Goal: Communication & Community: Answer question/provide support

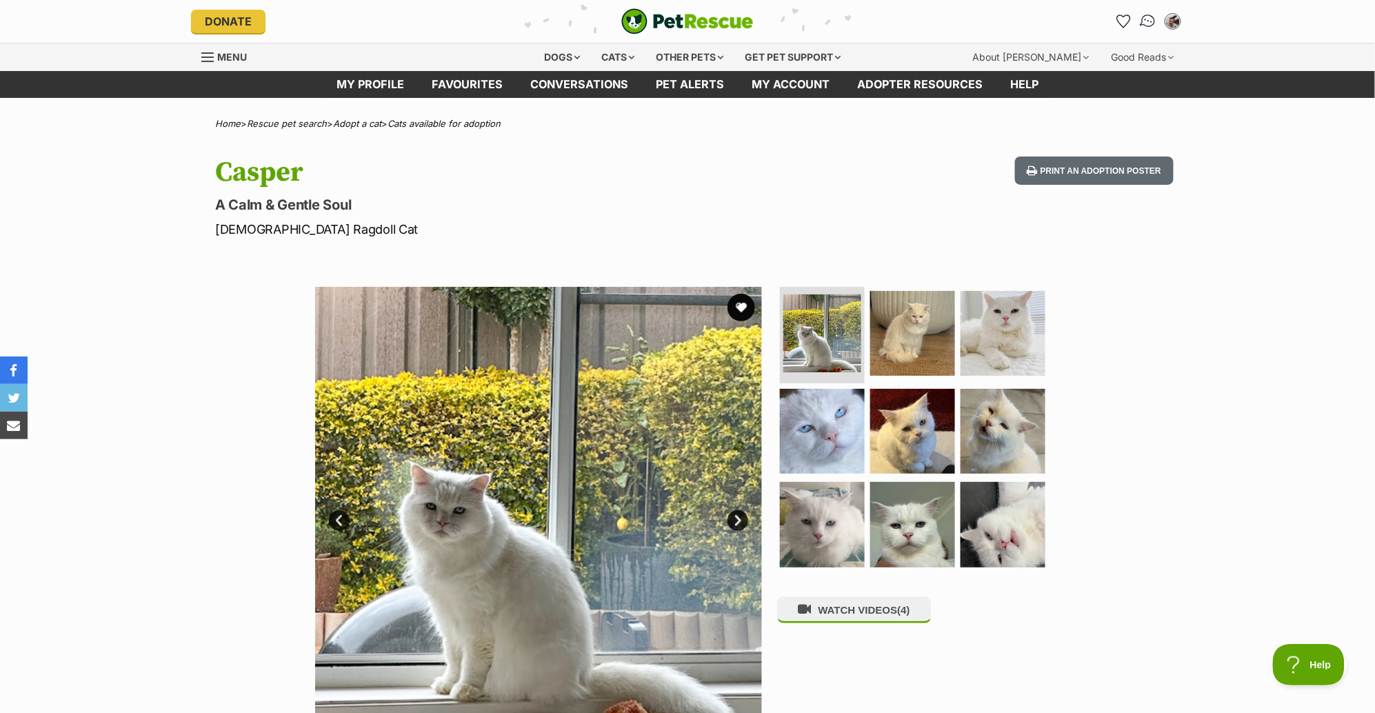
click at [1145, 23] on img "Conversations" at bounding box center [1148, 21] width 19 height 18
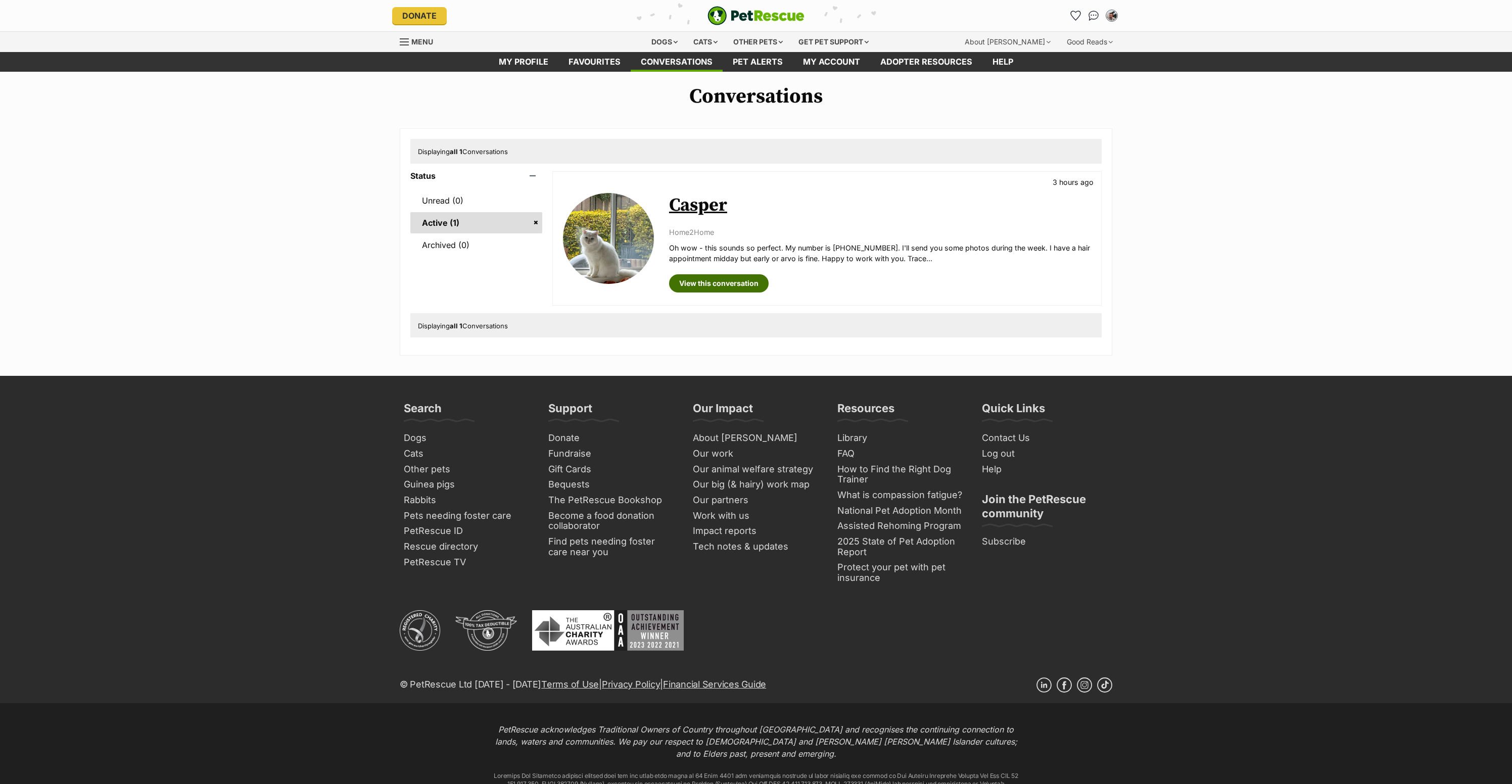
click at [759, 292] on link "View this conversation" at bounding box center [719, 283] width 100 height 18
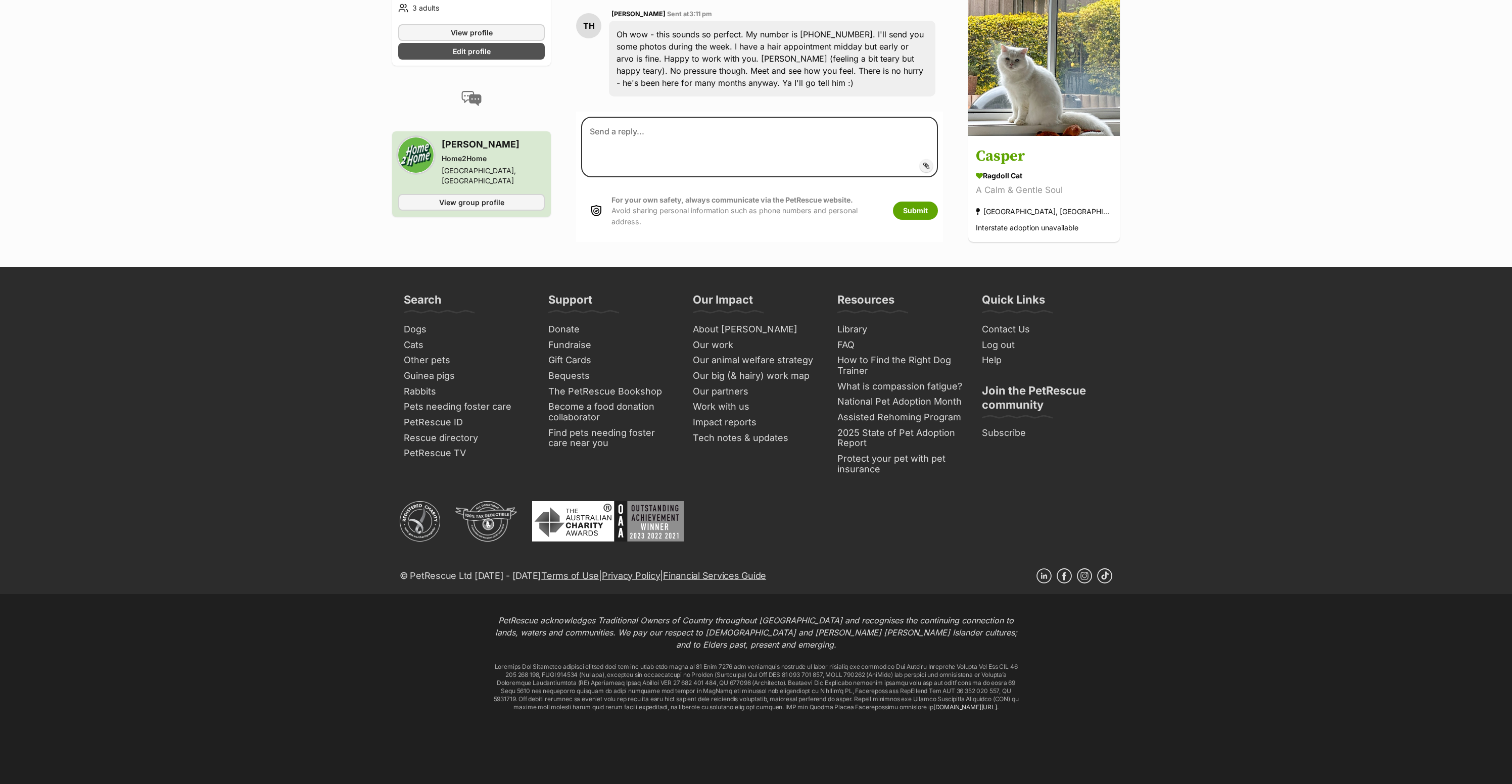
scroll to position [1715, 0]
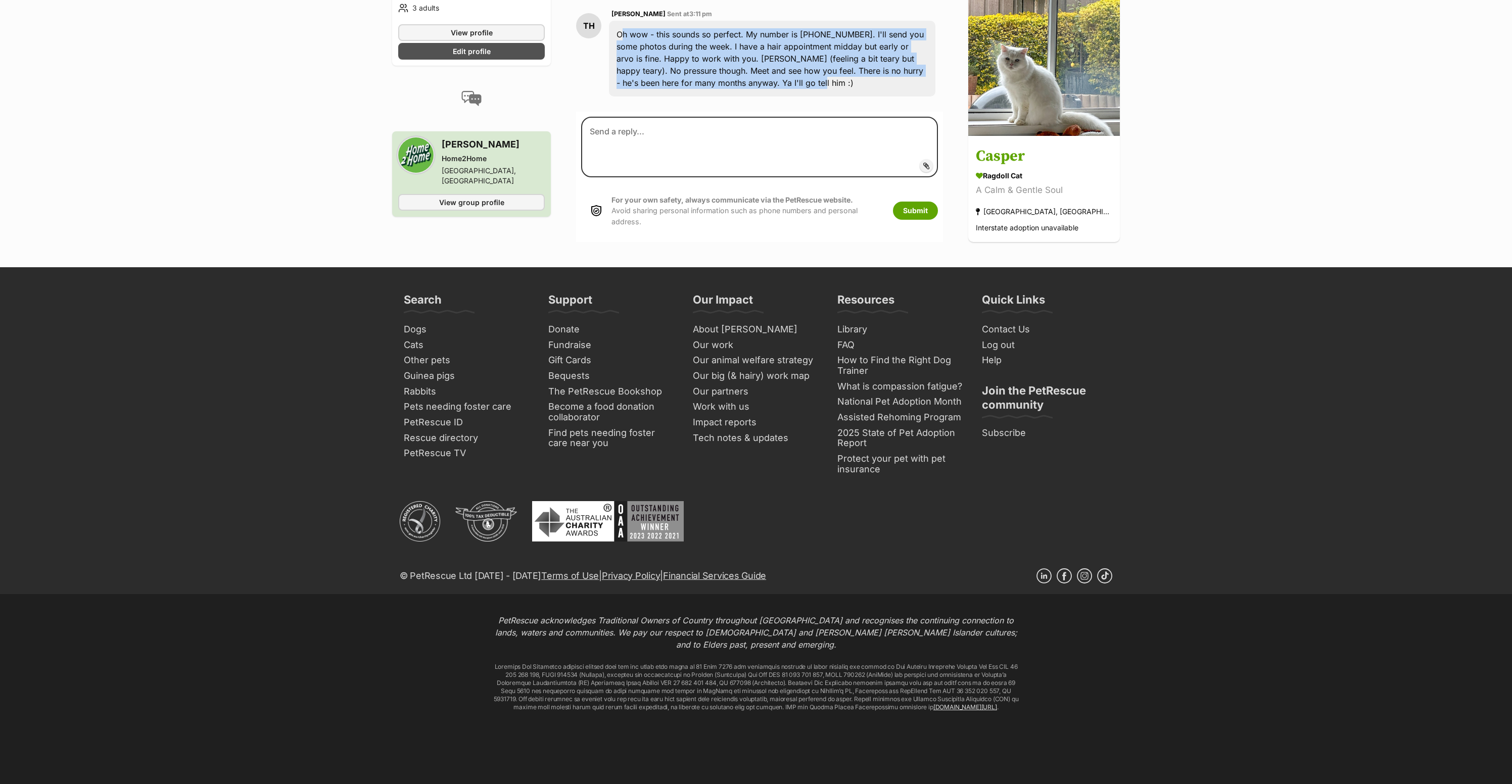
drag, startPoint x: 681, startPoint y: 303, endPoint x: 611, endPoint y: 235, distance: 97.6
click at [611, 97] on div "Oh wow - this sounds so perfect. My number is 0448 178 955. I'll send you some …" at bounding box center [772, 58] width 326 height 75
copy div "Oh wow - this sounds so perfect. My number is 0448 178 955. I'll send you some …"
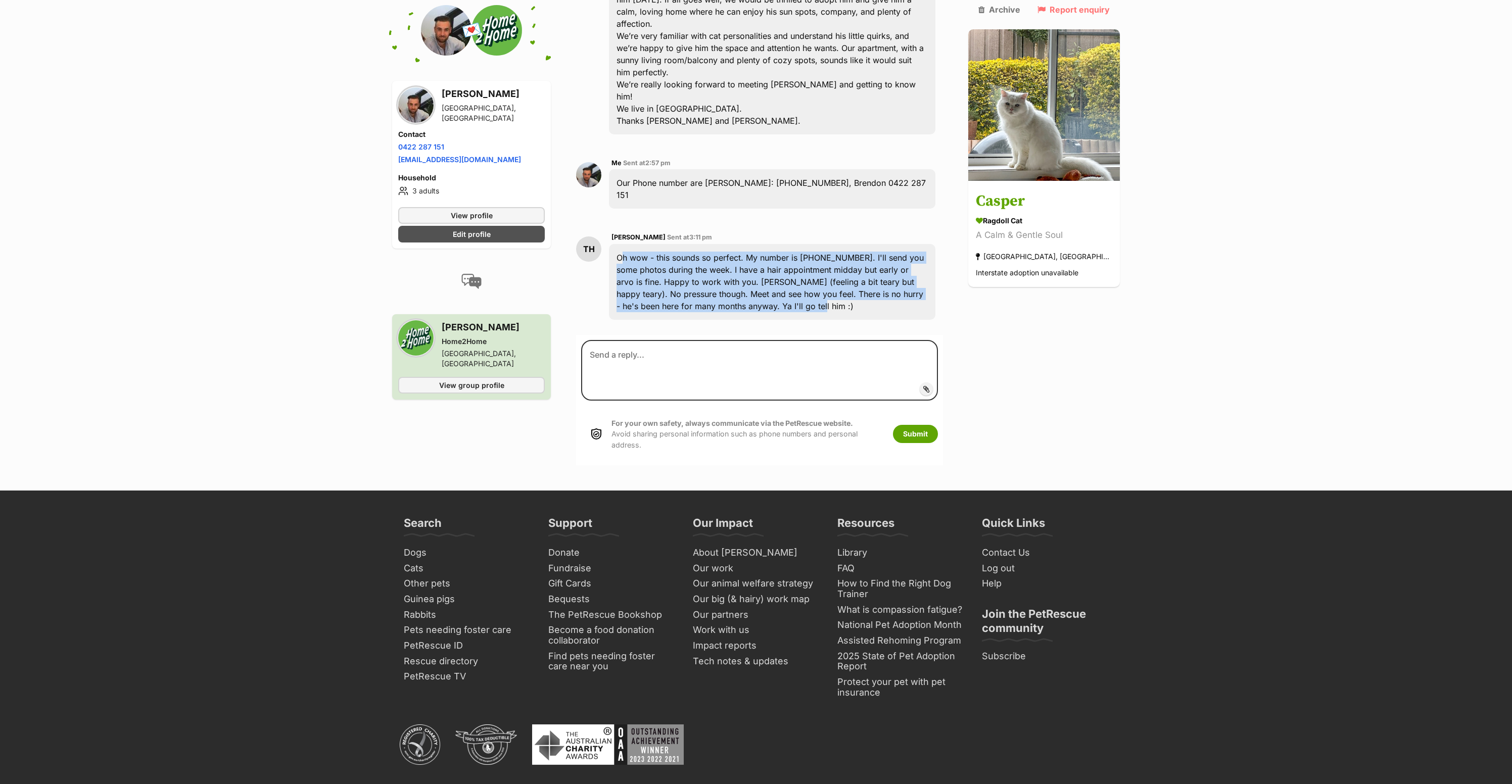
scroll to position [1493, 0]
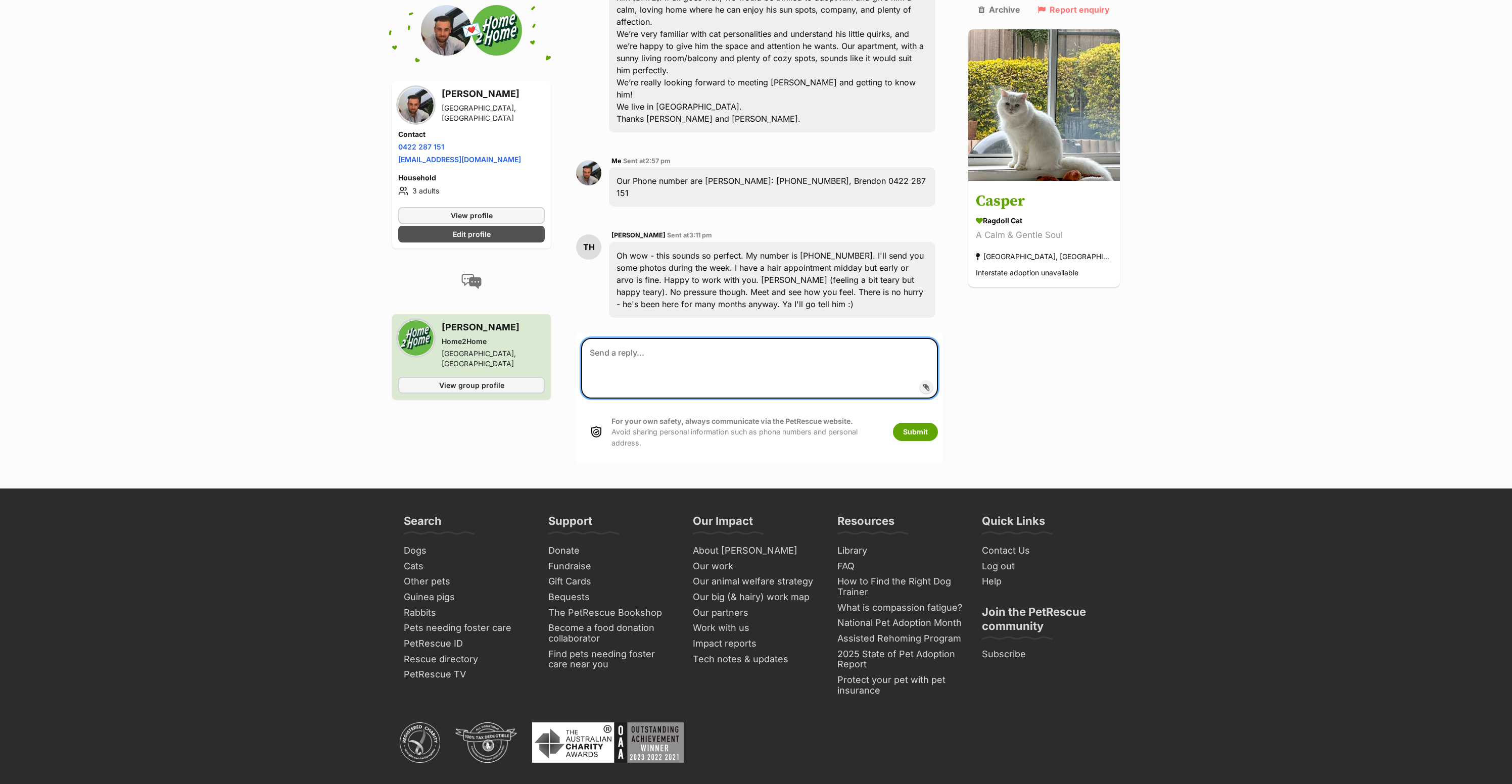
click at [748, 399] on textarea at bounding box center [759, 368] width 357 height 61
paste textarea "Hi Tracey, That all sounds wonderful, thank you! We’d prefer the afternoon for …"
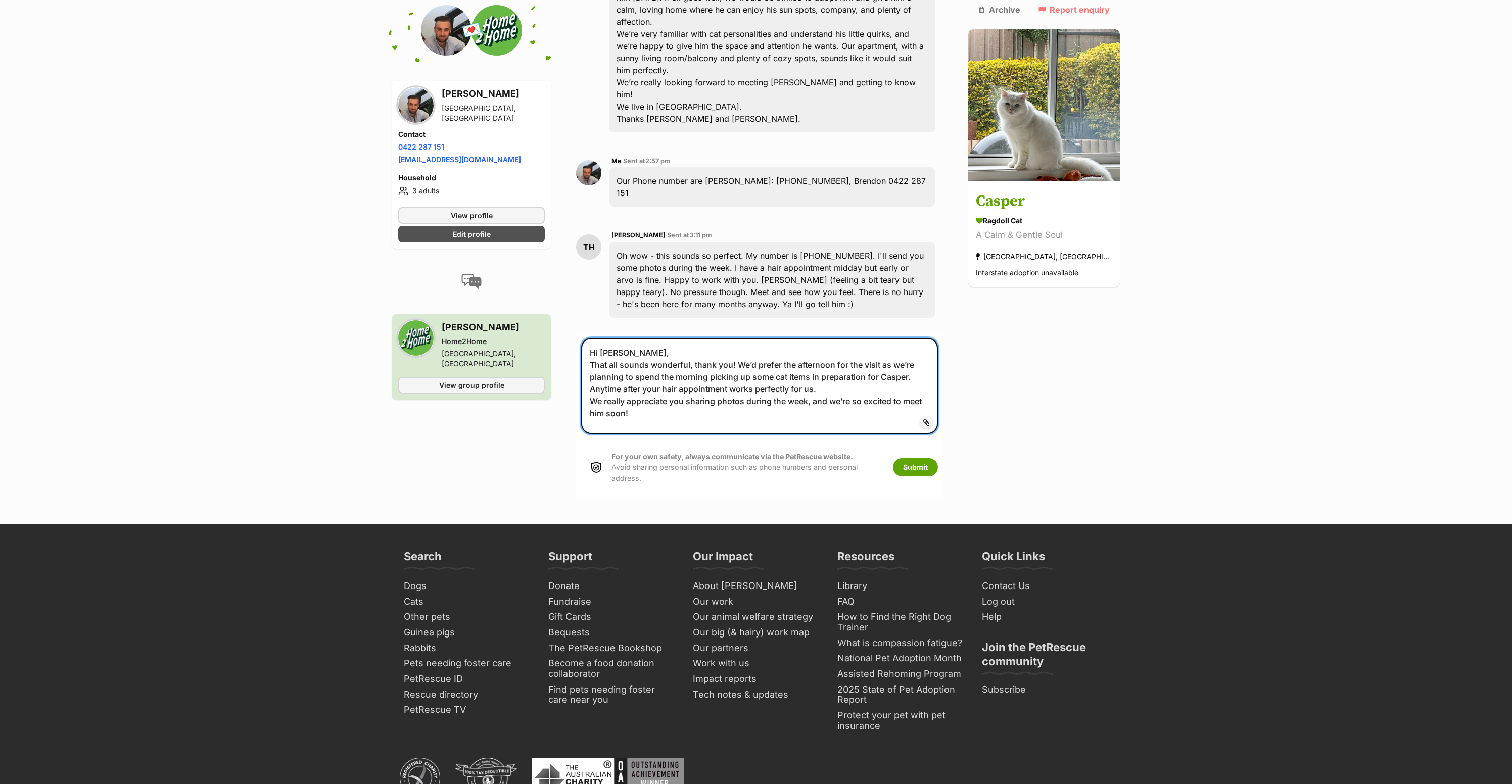
drag, startPoint x: 643, startPoint y: 570, endPoint x: 558, endPoint y: 570, distance: 85.0
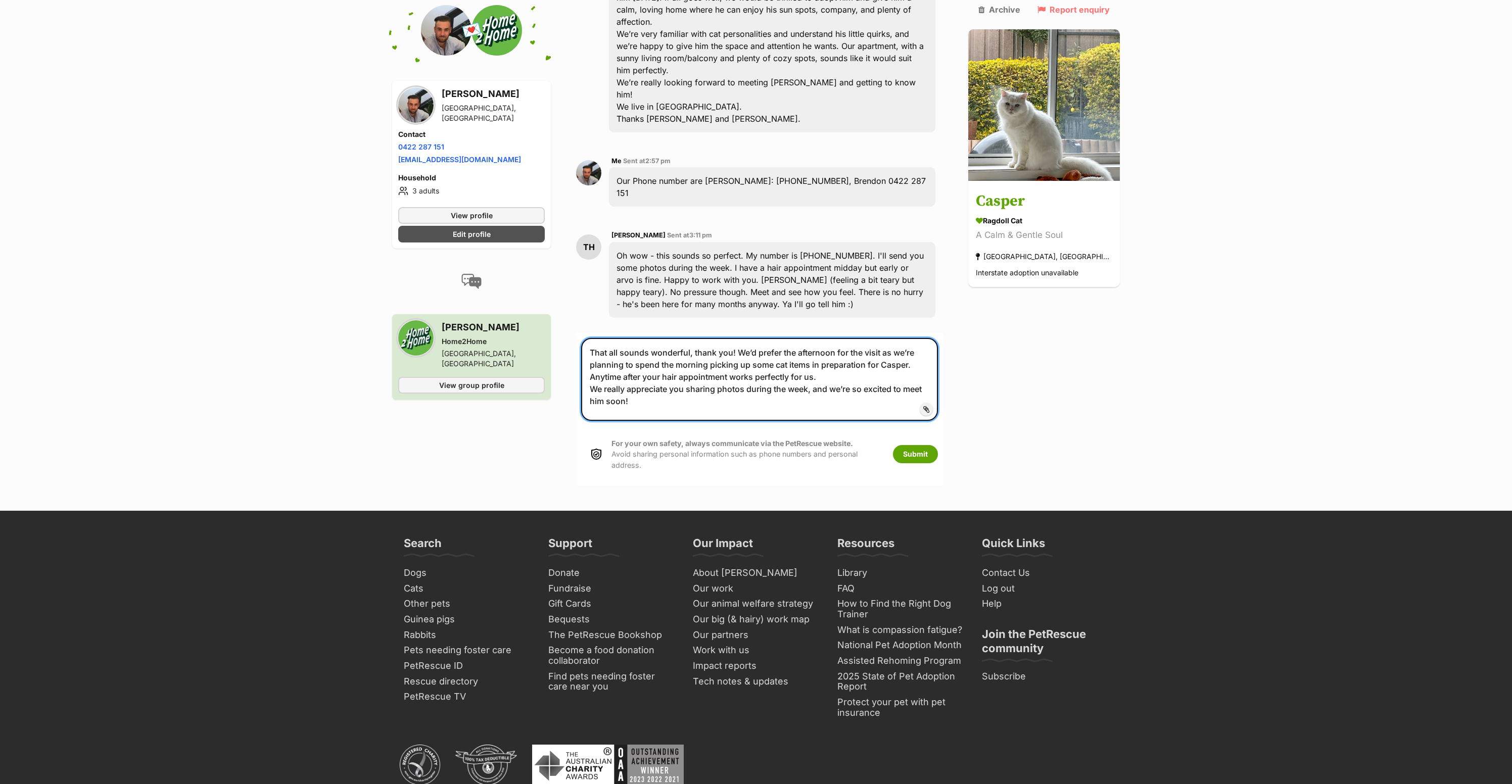
drag, startPoint x: 640, startPoint y: 595, endPoint x: 908, endPoint y: 598, distance: 268.0
click at [908, 421] on textarea "That all sounds wonderful, thank you! We’d prefer the afternoon for the visit a…" at bounding box center [759, 379] width 357 height 83
type textarea "That all sounds wonderful, thank you! We’d prefer the afternoon for the visit a…"
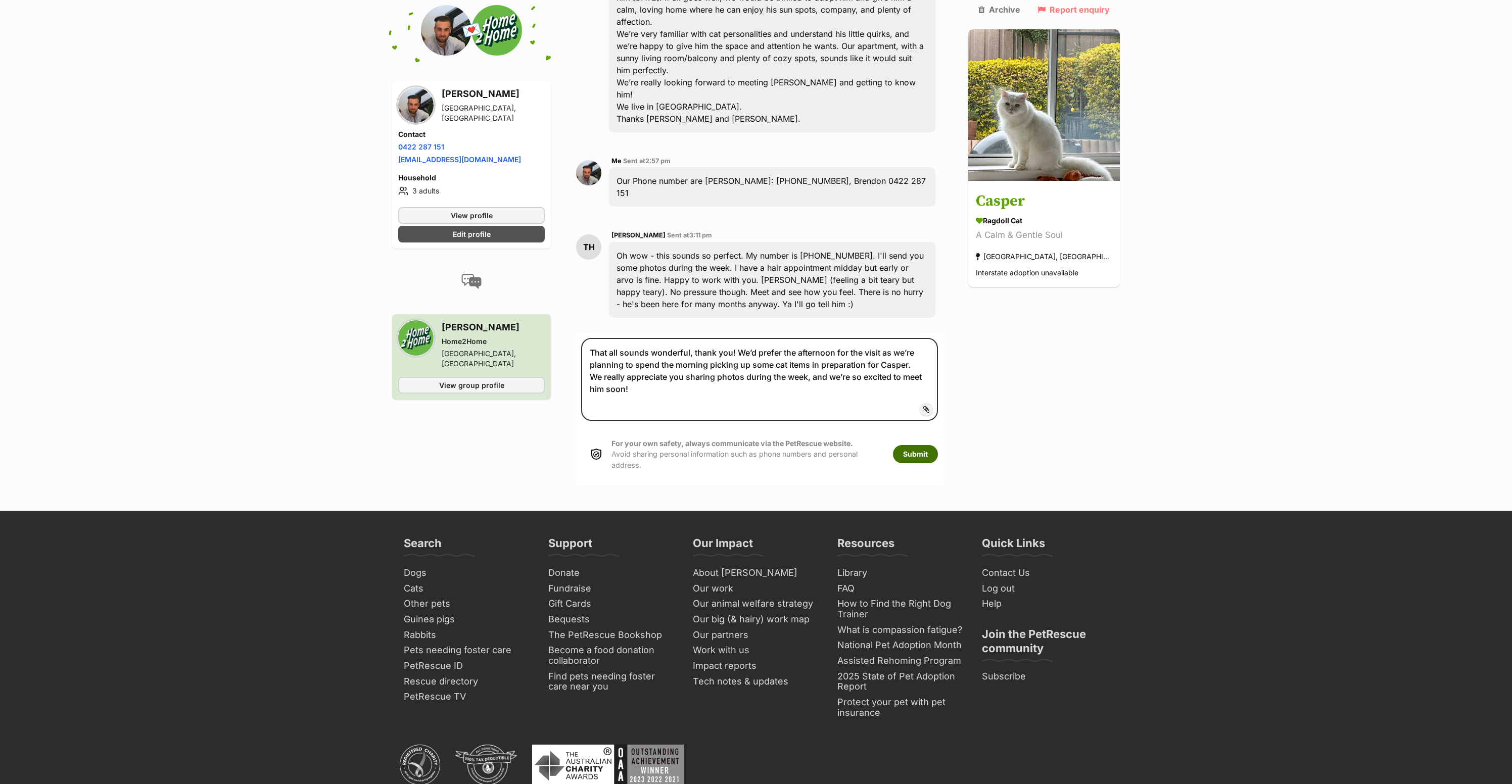
click at [917, 463] on button "Submit" at bounding box center [915, 454] width 45 height 18
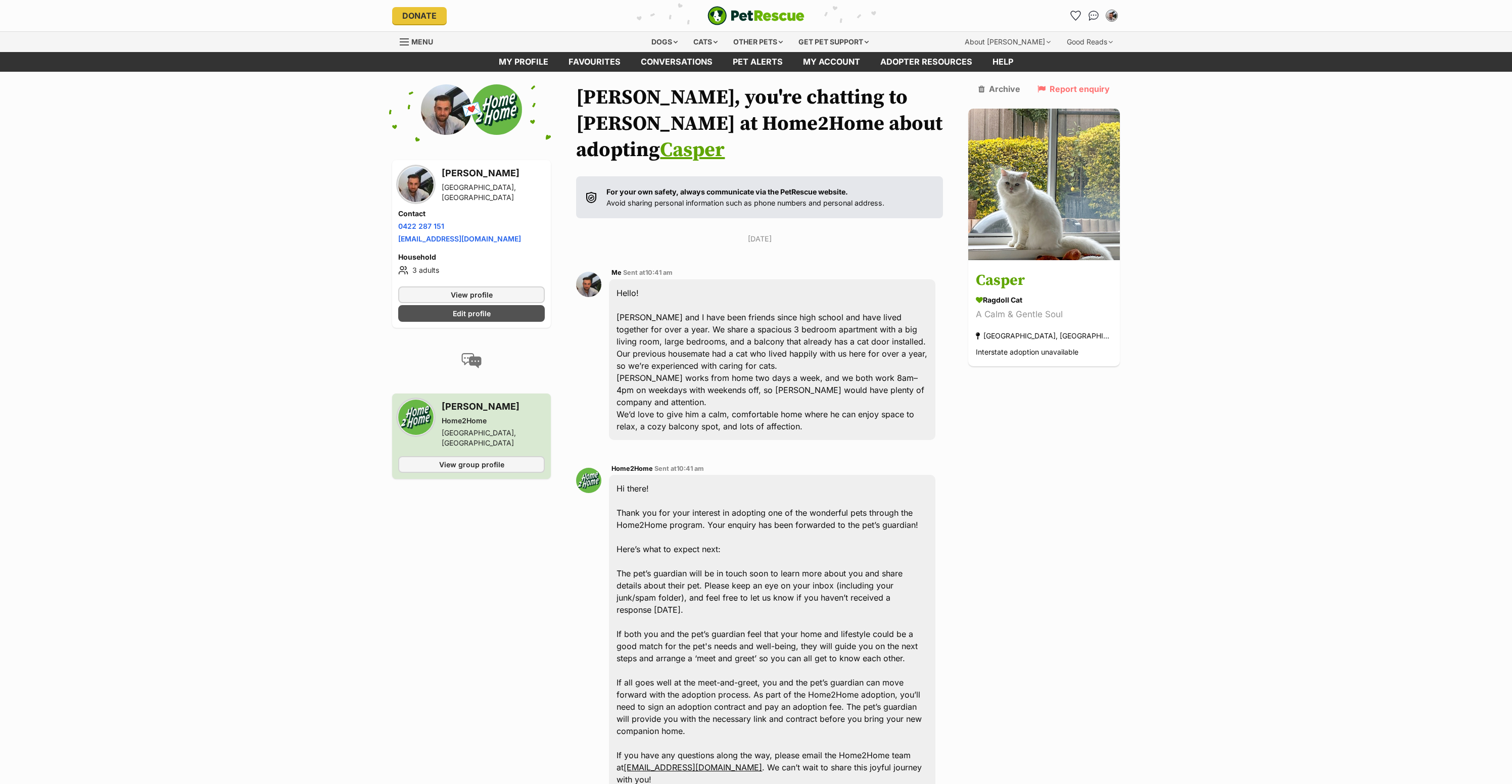
scroll to position [42, 0]
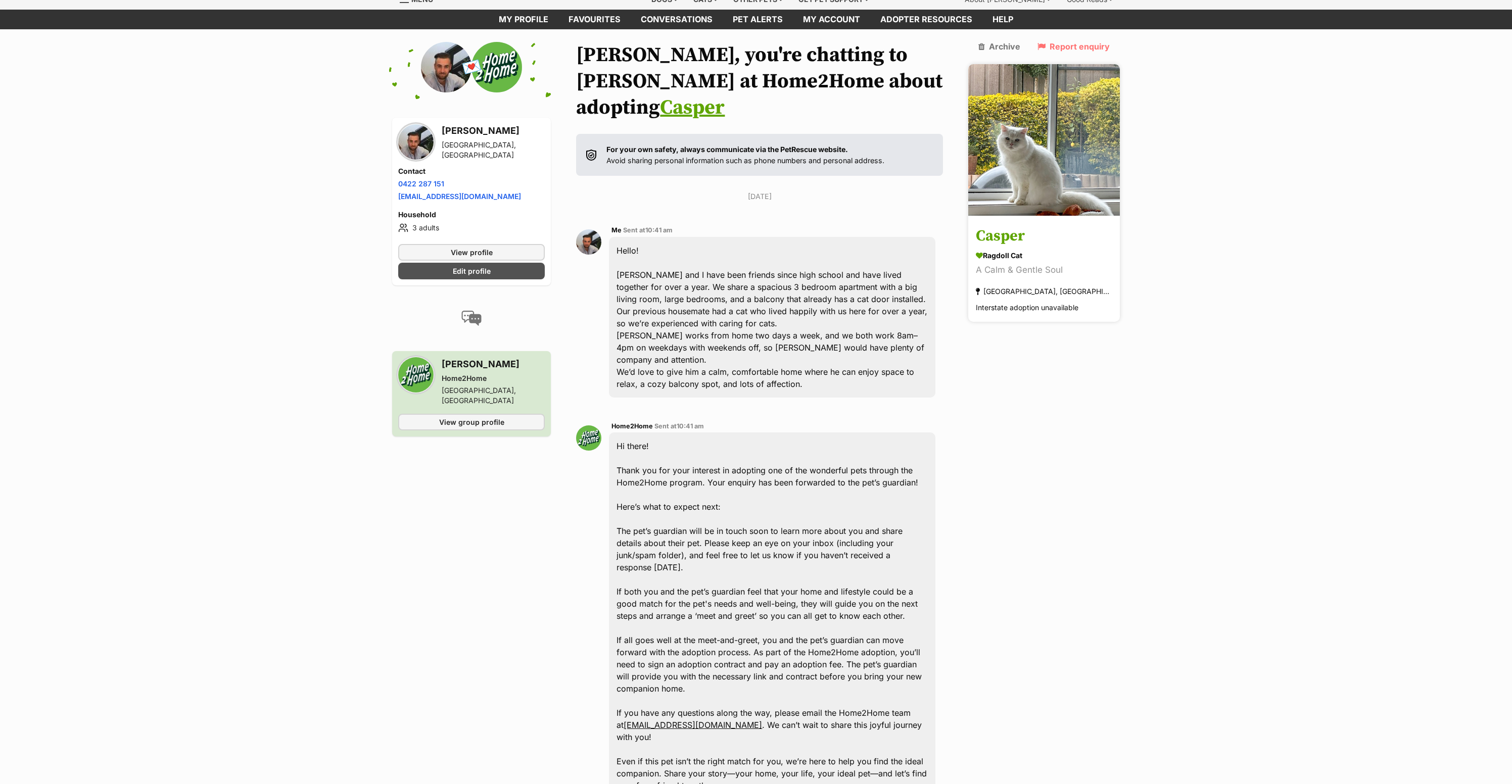
click at [1022, 190] on img at bounding box center [1044, 140] width 152 height 152
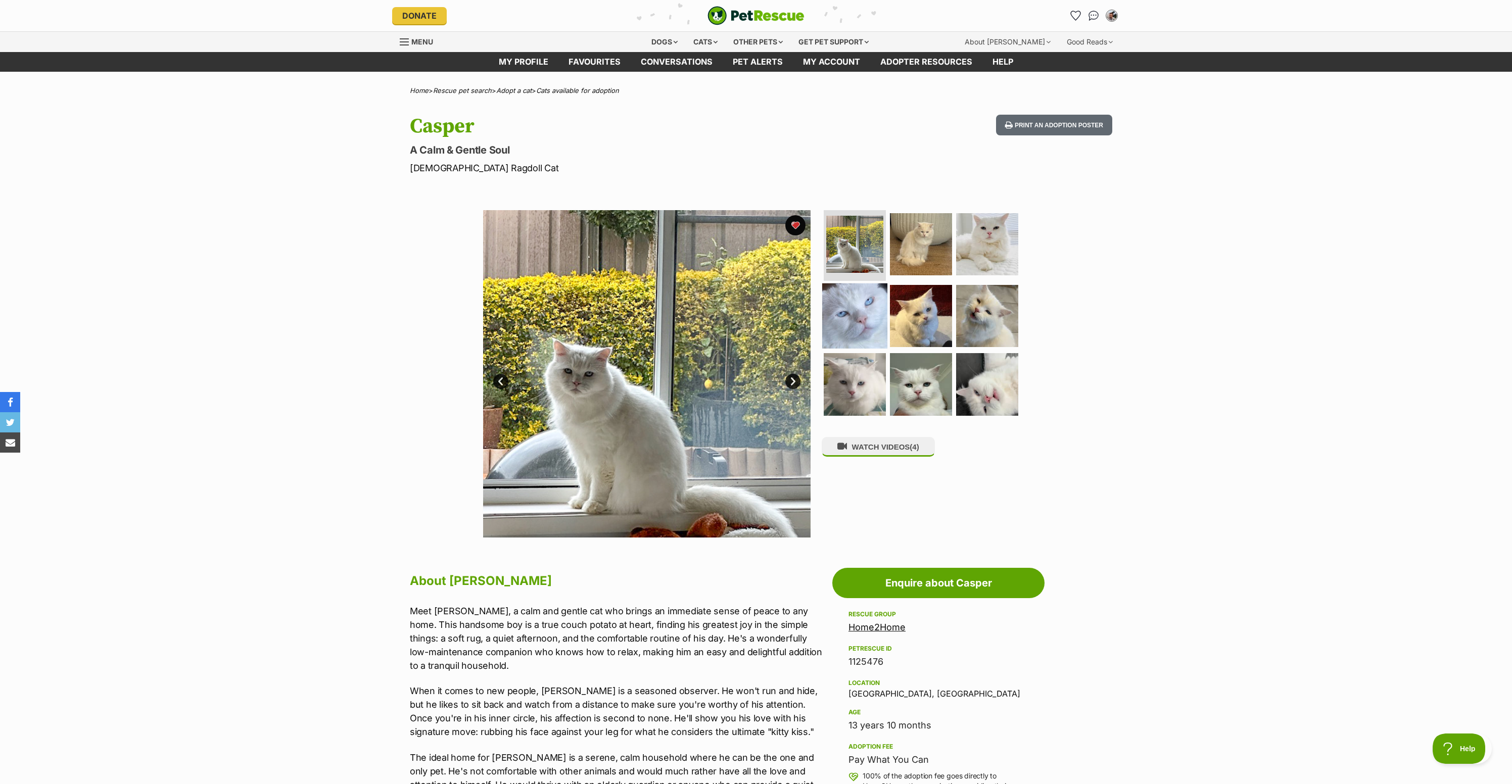
click at [849, 331] on img at bounding box center [855, 315] width 65 height 65
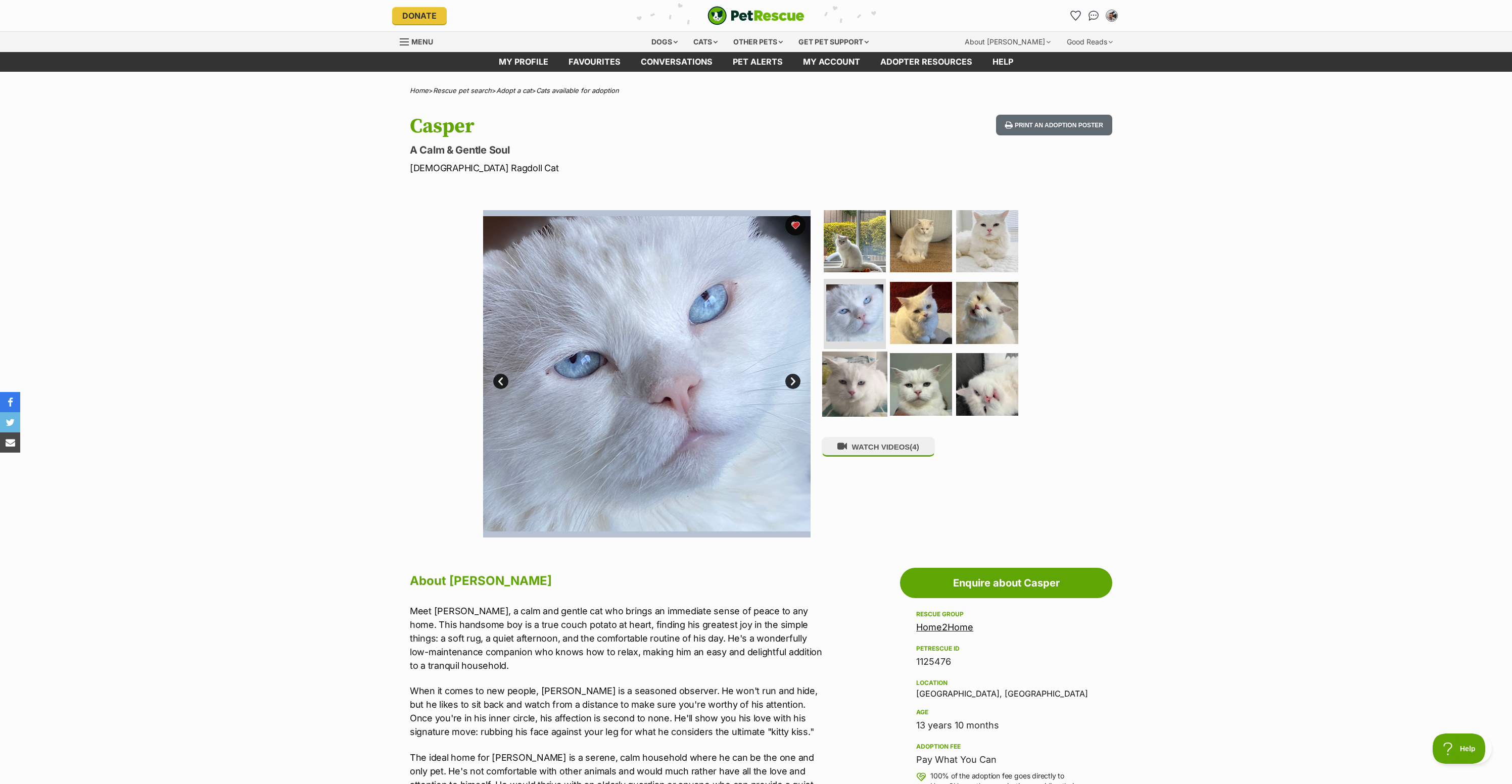
click at [855, 393] on img at bounding box center [855, 384] width 65 height 65
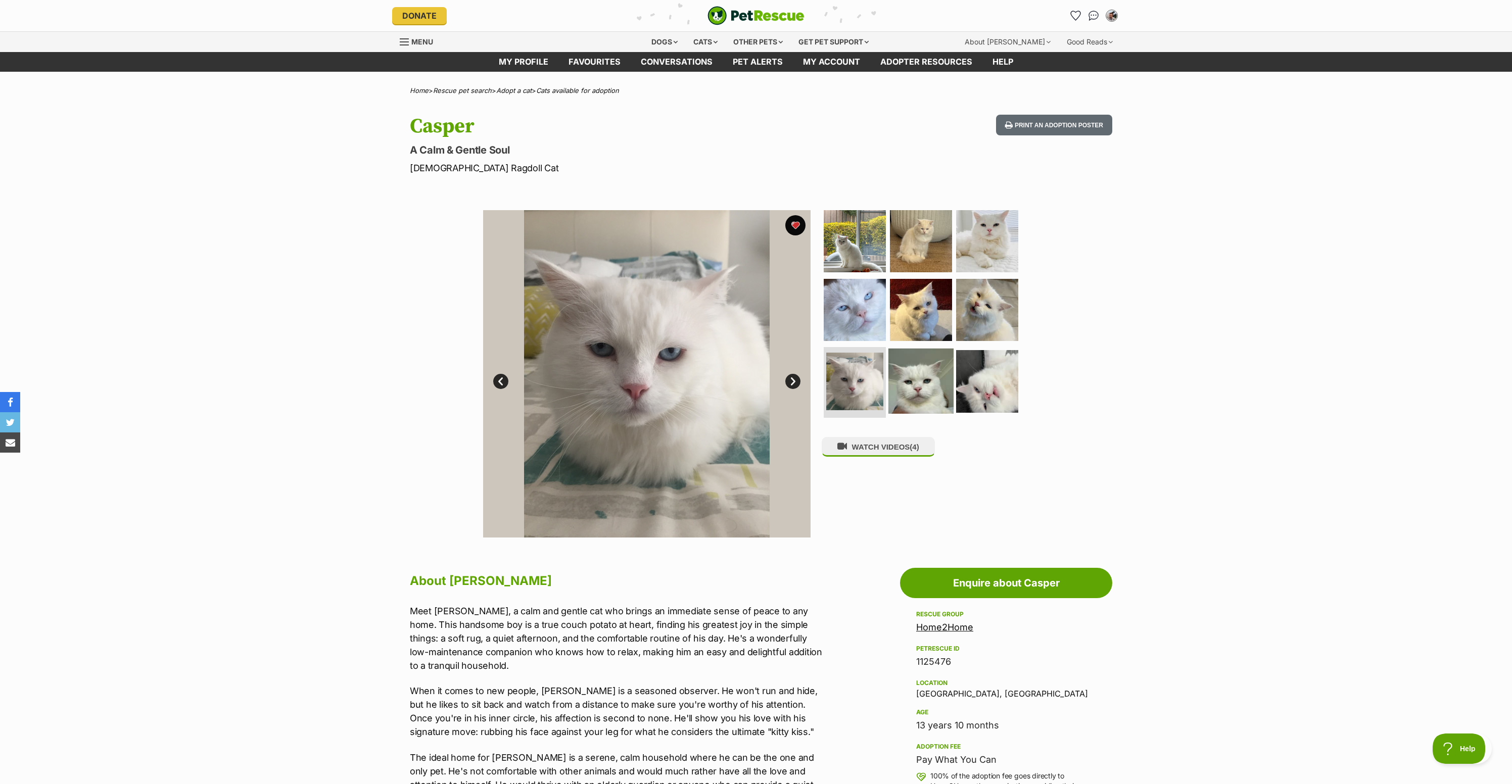
click at [921, 383] on img at bounding box center [921, 381] width 65 height 65
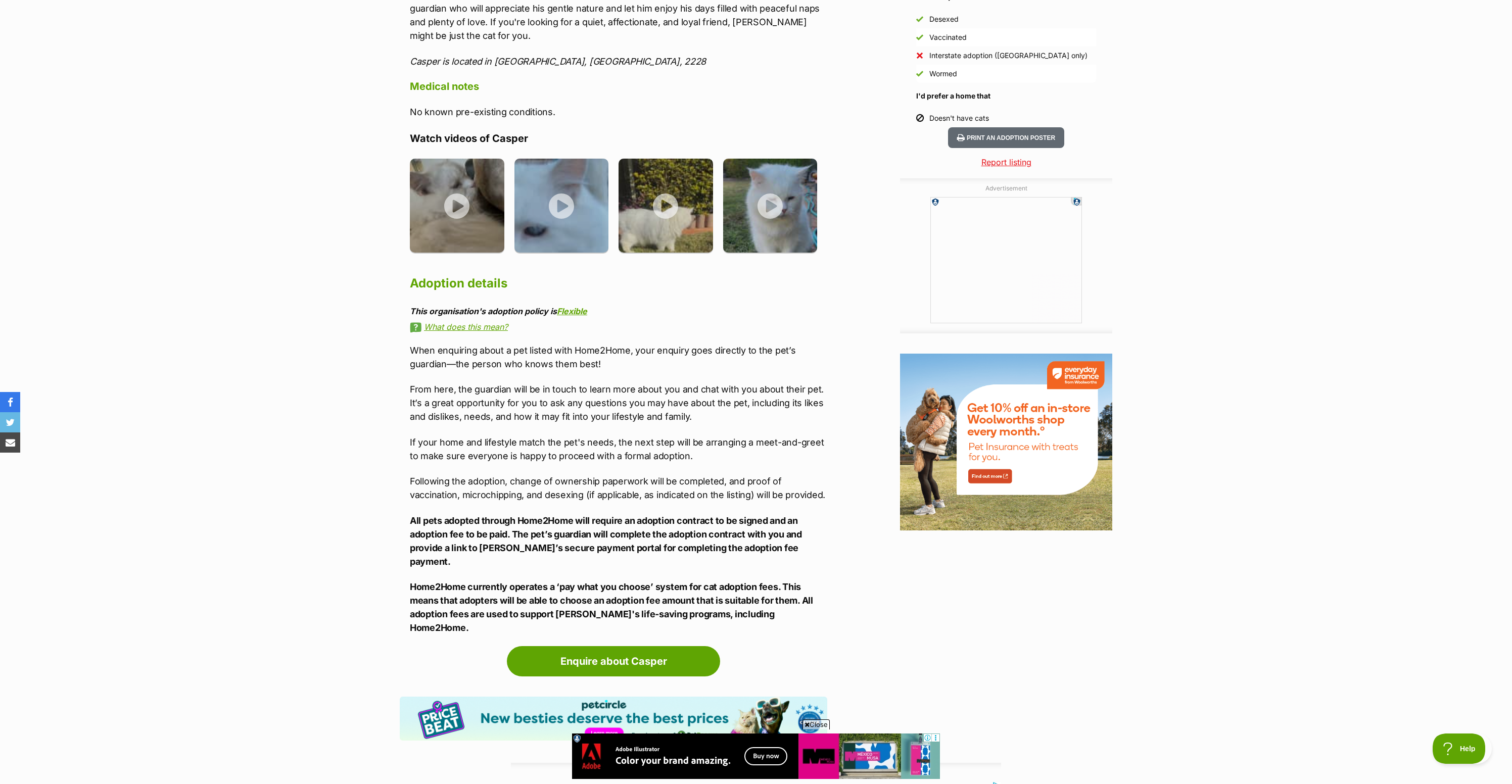
scroll to position [923, 0]
